Goal: Use online tool/utility: Utilize a website feature to perform a specific function

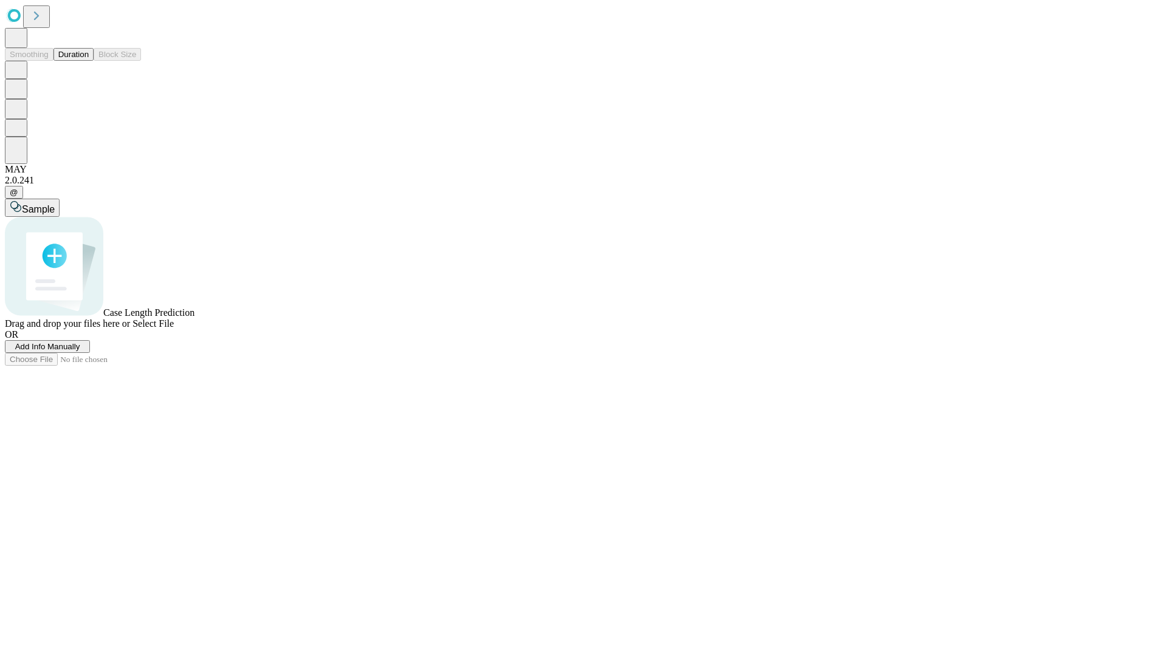
click at [89, 61] on button "Duration" at bounding box center [73, 54] width 40 height 13
click at [174, 329] on span "Select File" at bounding box center [152, 323] width 41 height 10
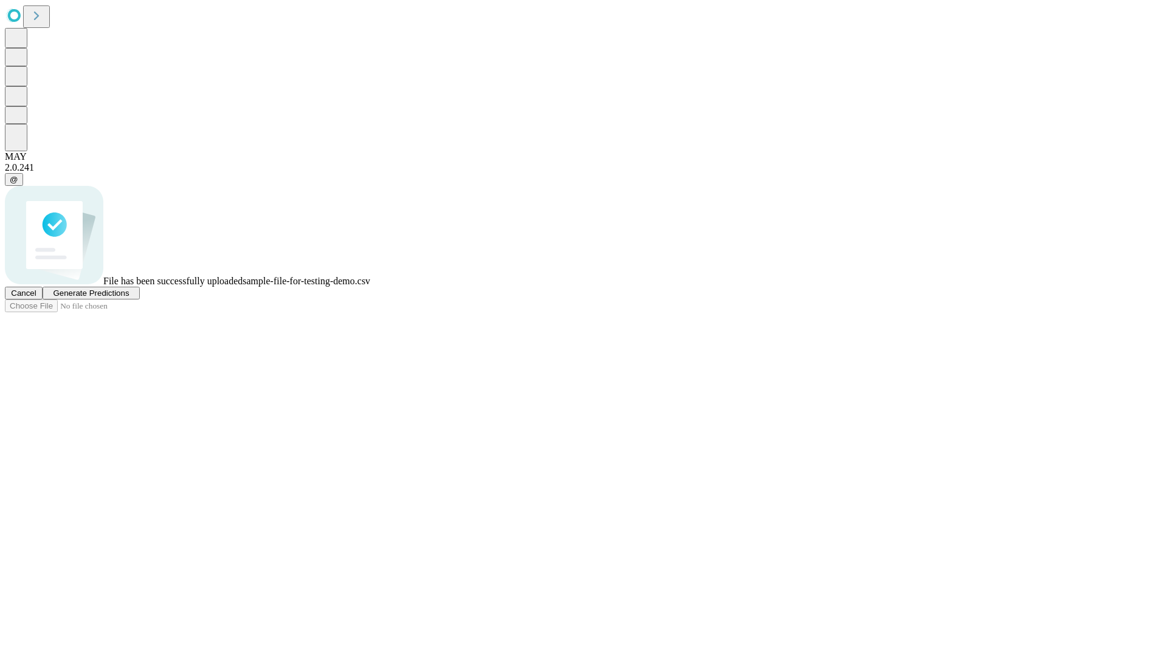
click at [129, 298] on span "Generate Predictions" at bounding box center [91, 293] width 76 height 9
